Goal: Information Seeking & Learning: Learn about a topic

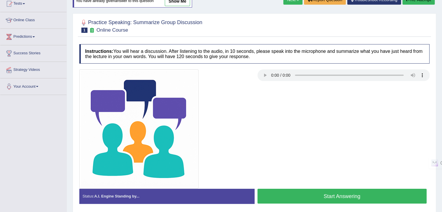
click at [283, 193] on button "Start Answering" at bounding box center [341, 196] width 169 height 15
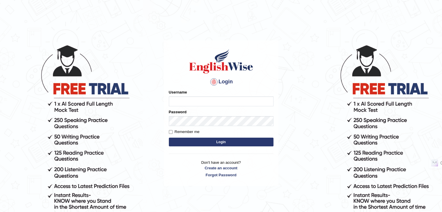
type input "Jagjot"
click at [245, 144] on button "Login" at bounding box center [221, 142] width 105 height 9
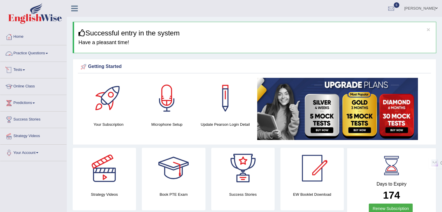
click at [45, 57] on link "Practice Questions" at bounding box center [33, 52] width 66 height 15
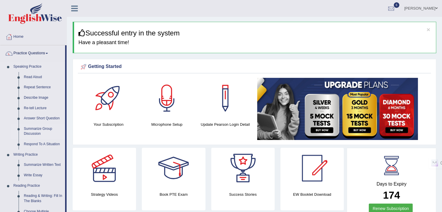
click at [38, 132] on link "Summarize Group Discussion" at bounding box center [43, 131] width 44 height 15
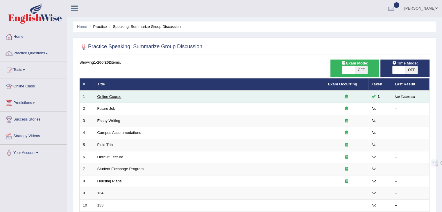
click at [99, 97] on link "Online Course" at bounding box center [109, 96] width 24 height 4
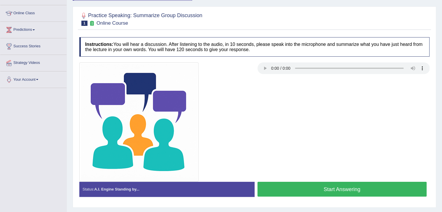
scroll to position [84, 0]
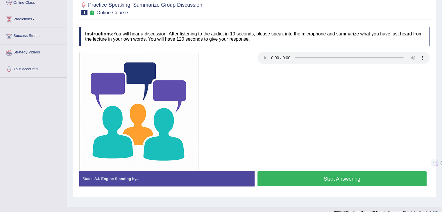
click at [321, 177] on button "Start Answering" at bounding box center [341, 178] width 169 height 15
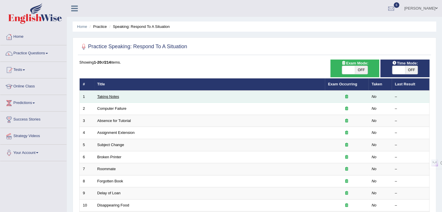
click at [111, 96] on link "Taking Notes" at bounding box center [108, 96] width 22 height 4
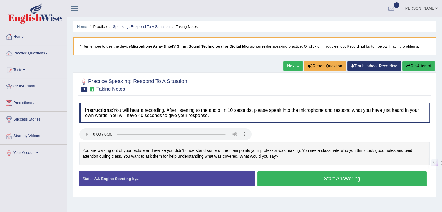
click at [315, 180] on button "Start Answering" at bounding box center [341, 178] width 169 height 15
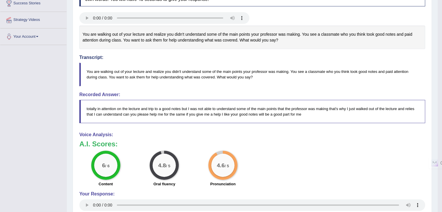
scroll to position [29, 0]
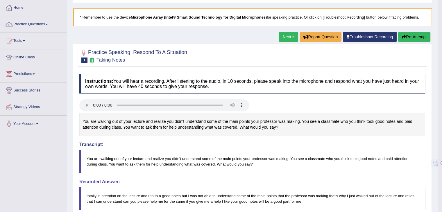
click at [287, 37] on link "Next »" at bounding box center [288, 37] width 19 height 10
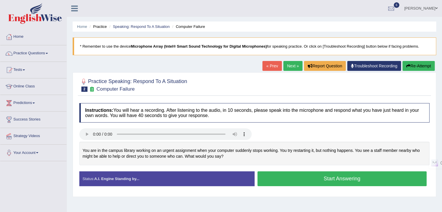
click at [363, 179] on button "Start Answering" at bounding box center [341, 178] width 169 height 15
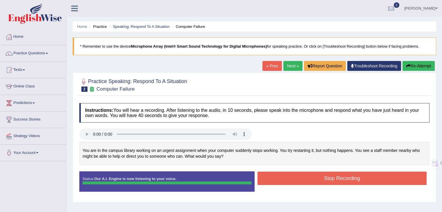
click at [341, 177] on button "Stop Recording" at bounding box center [341, 178] width 169 height 13
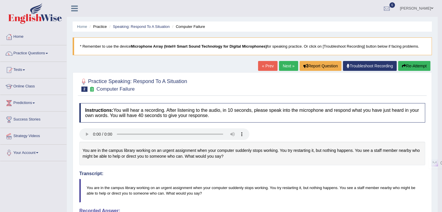
click at [289, 66] on link "Next »" at bounding box center [288, 66] width 19 height 10
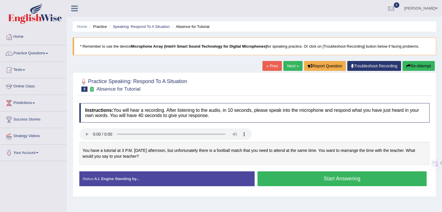
click at [312, 180] on button "Start Answering" at bounding box center [341, 178] width 169 height 15
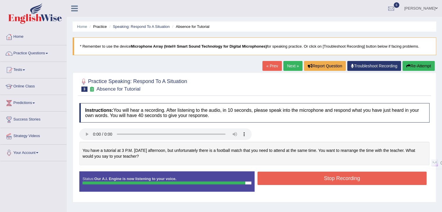
click at [309, 182] on button "Stop Recording" at bounding box center [341, 178] width 169 height 13
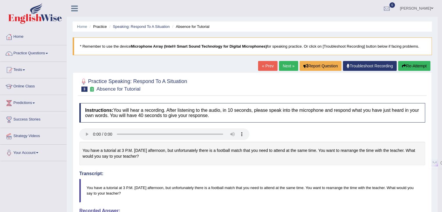
click at [290, 67] on link "Next »" at bounding box center [288, 66] width 19 height 10
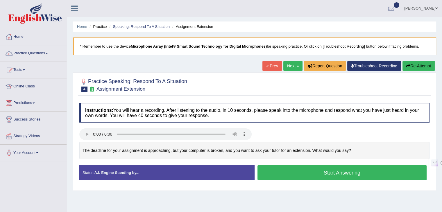
click at [347, 172] on button "Start Answering" at bounding box center [341, 172] width 169 height 15
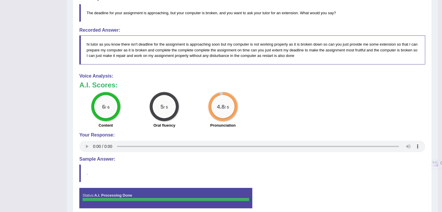
scroll to position [29, 0]
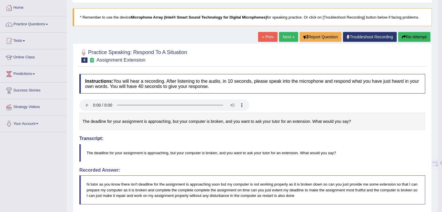
click at [283, 39] on link "Next »" at bounding box center [288, 37] width 19 height 10
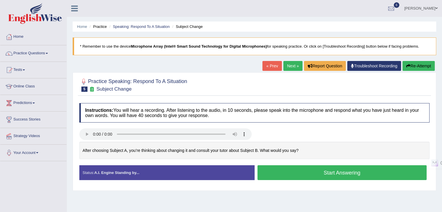
click at [291, 174] on button "Start Answering" at bounding box center [341, 172] width 169 height 15
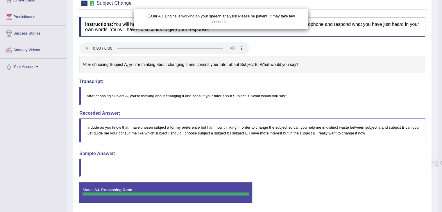
scroll to position [106, 0]
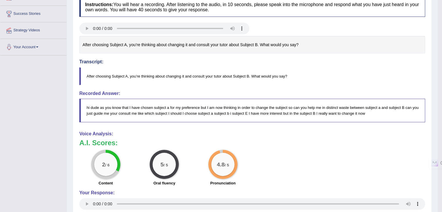
drag, startPoint x: 100, startPoint y: 75, endPoint x: 199, endPoint y: 72, distance: 98.5
click at [199, 72] on blockquote "After choosing Subject A, you’re thinking about changing it and consult your tu…" at bounding box center [251, 76] width 345 height 18
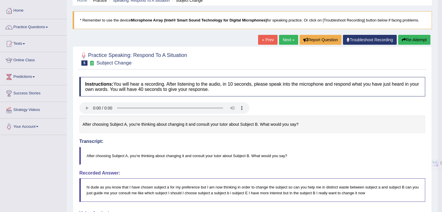
scroll to position [0, 0]
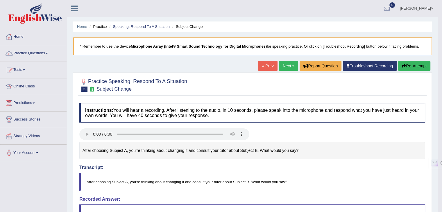
click at [281, 67] on link "Next »" at bounding box center [288, 66] width 19 height 10
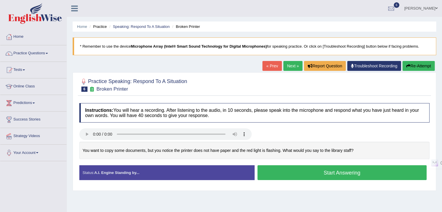
click at [337, 172] on button "Start Answering" at bounding box center [341, 172] width 169 height 15
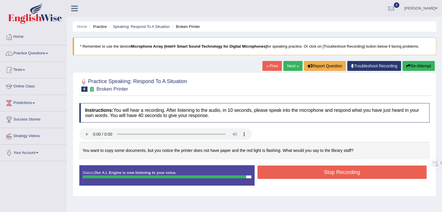
click at [337, 172] on button "Stop Recording" at bounding box center [341, 171] width 169 height 13
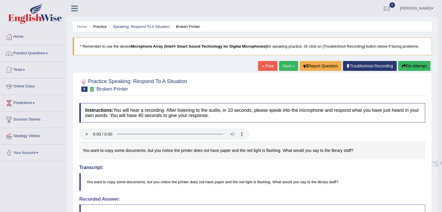
click at [280, 64] on link "Next »" at bounding box center [288, 66] width 19 height 10
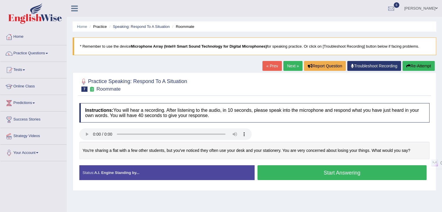
click at [357, 175] on button "Start Answering" at bounding box center [341, 172] width 169 height 15
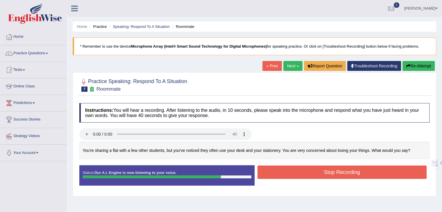
click at [357, 173] on button "Stop Recording" at bounding box center [341, 171] width 169 height 13
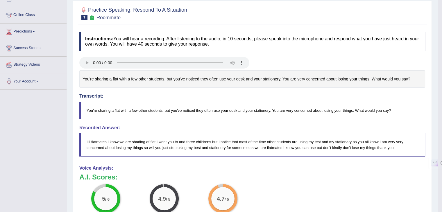
scroll to position [15, 0]
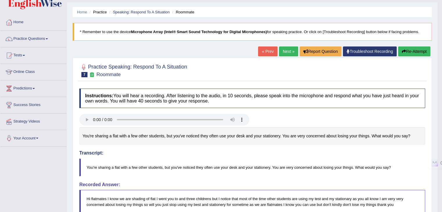
click at [291, 49] on link "Next »" at bounding box center [288, 51] width 19 height 10
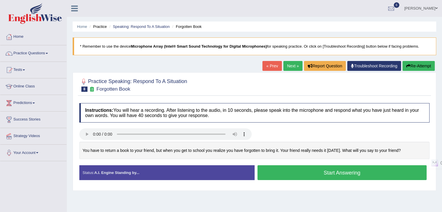
click at [261, 172] on button "Start Answering" at bounding box center [341, 172] width 169 height 15
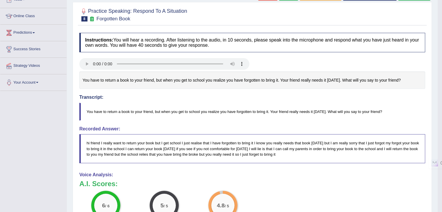
scroll to position [24, 0]
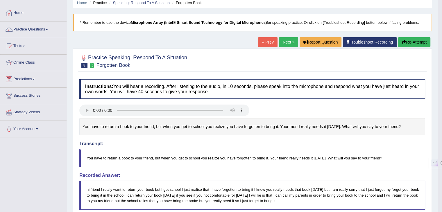
click at [286, 42] on link "Next »" at bounding box center [288, 42] width 19 height 10
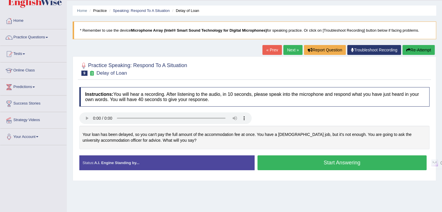
scroll to position [29, 0]
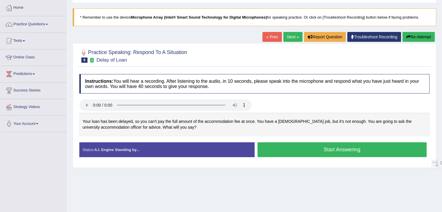
click at [337, 147] on button "Start Answering" at bounding box center [341, 149] width 169 height 15
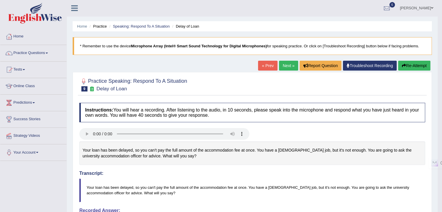
scroll to position [0, 0]
click at [38, 57] on link "Practice Questions" at bounding box center [33, 52] width 66 height 15
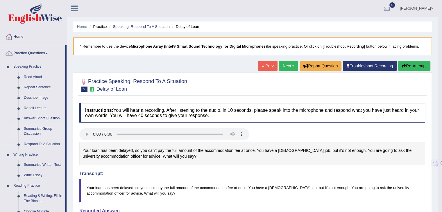
click at [30, 129] on link "Summarize Group Discussion" at bounding box center [43, 131] width 44 height 15
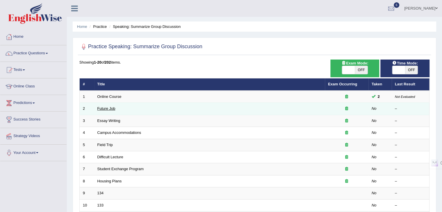
click at [100, 109] on link "Future Job" at bounding box center [106, 108] width 18 height 4
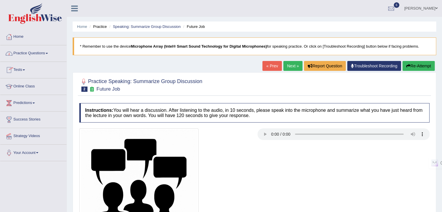
click at [18, 53] on link "Practice Questions" at bounding box center [33, 52] width 66 height 15
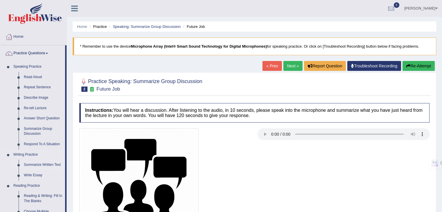
click at [37, 162] on link "Summarize Written Text" at bounding box center [43, 165] width 44 height 10
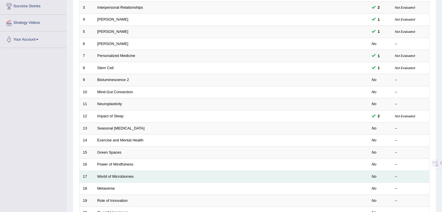
scroll to position [171, 0]
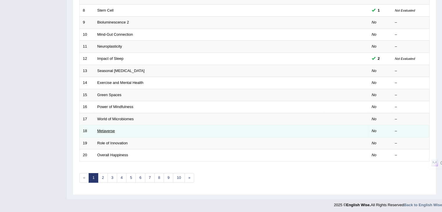
click at [107, 130] on link "Metaverse" at bounding box center [106, 131] width 18 height 4
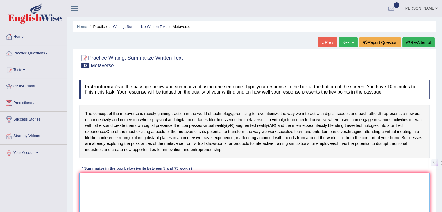
click at [153, 193] on textarea at bounding box center [254, 201] width 350 height 56
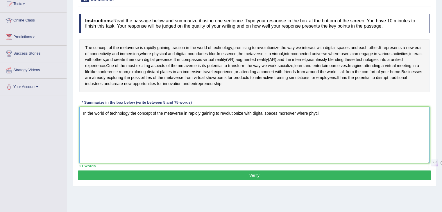
scroll to position [66, 0]
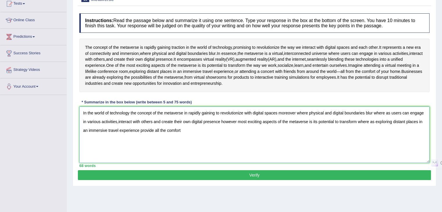
type textarea "In the world of technology the concept of the metaverse in rapidly gaining to r…"
